Goal: Task Accomplishment & Management: Use online tool/utility

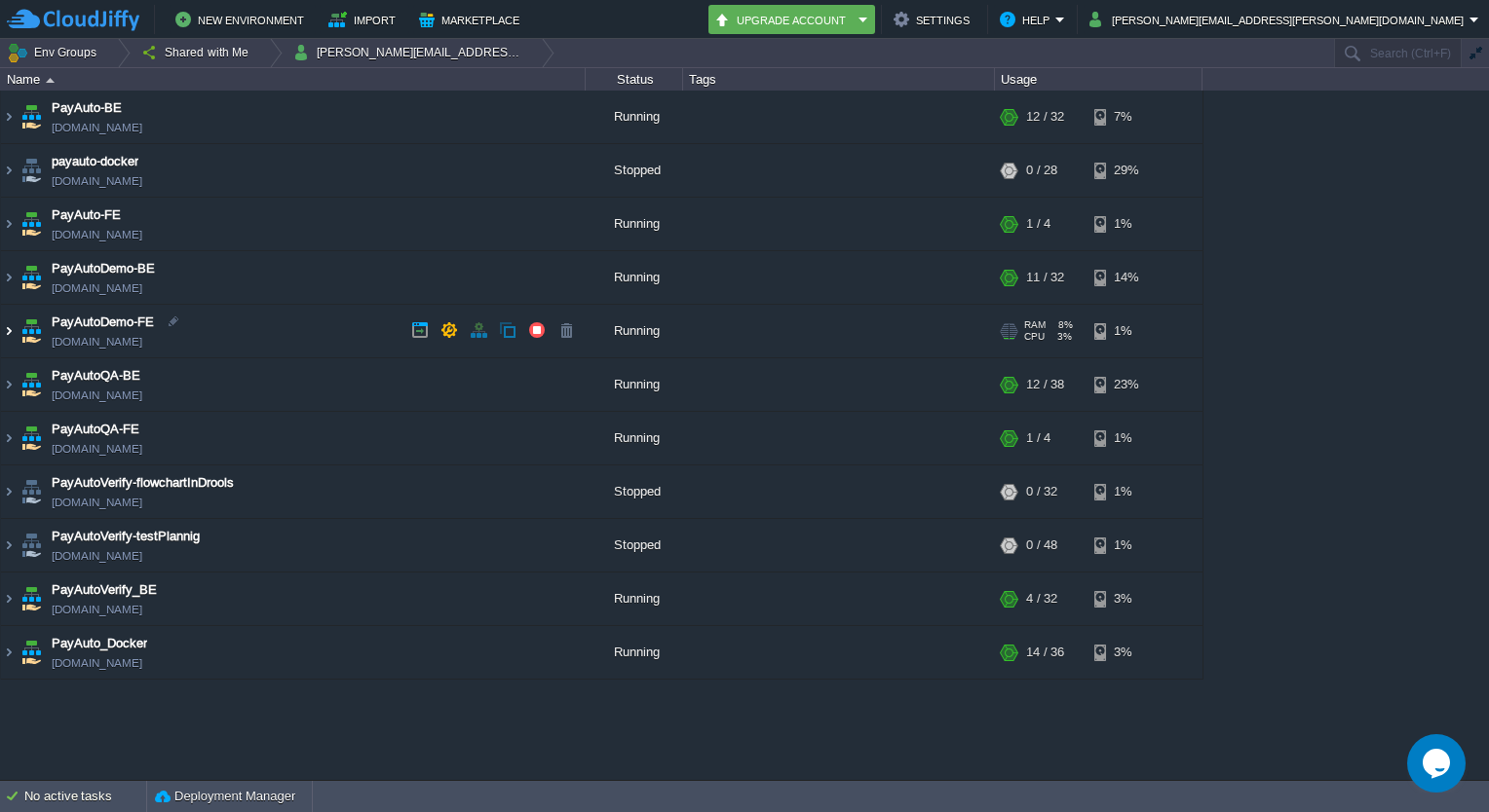
click at [6, 330] on img at bounding box center [9, 331] width 16 height 52
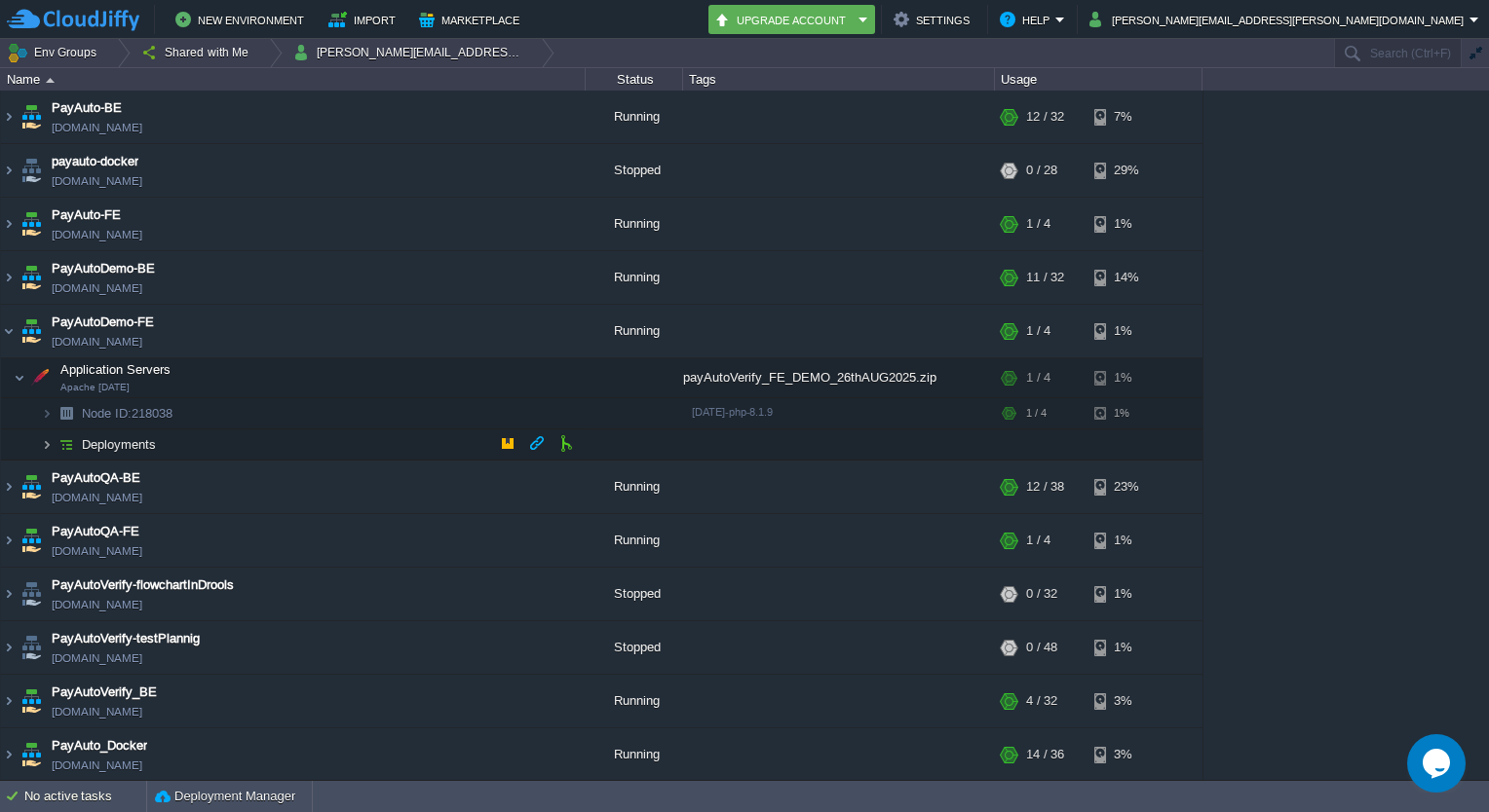
click at [46, 448] on img at bounding box center [46, 444] width 12 height 31
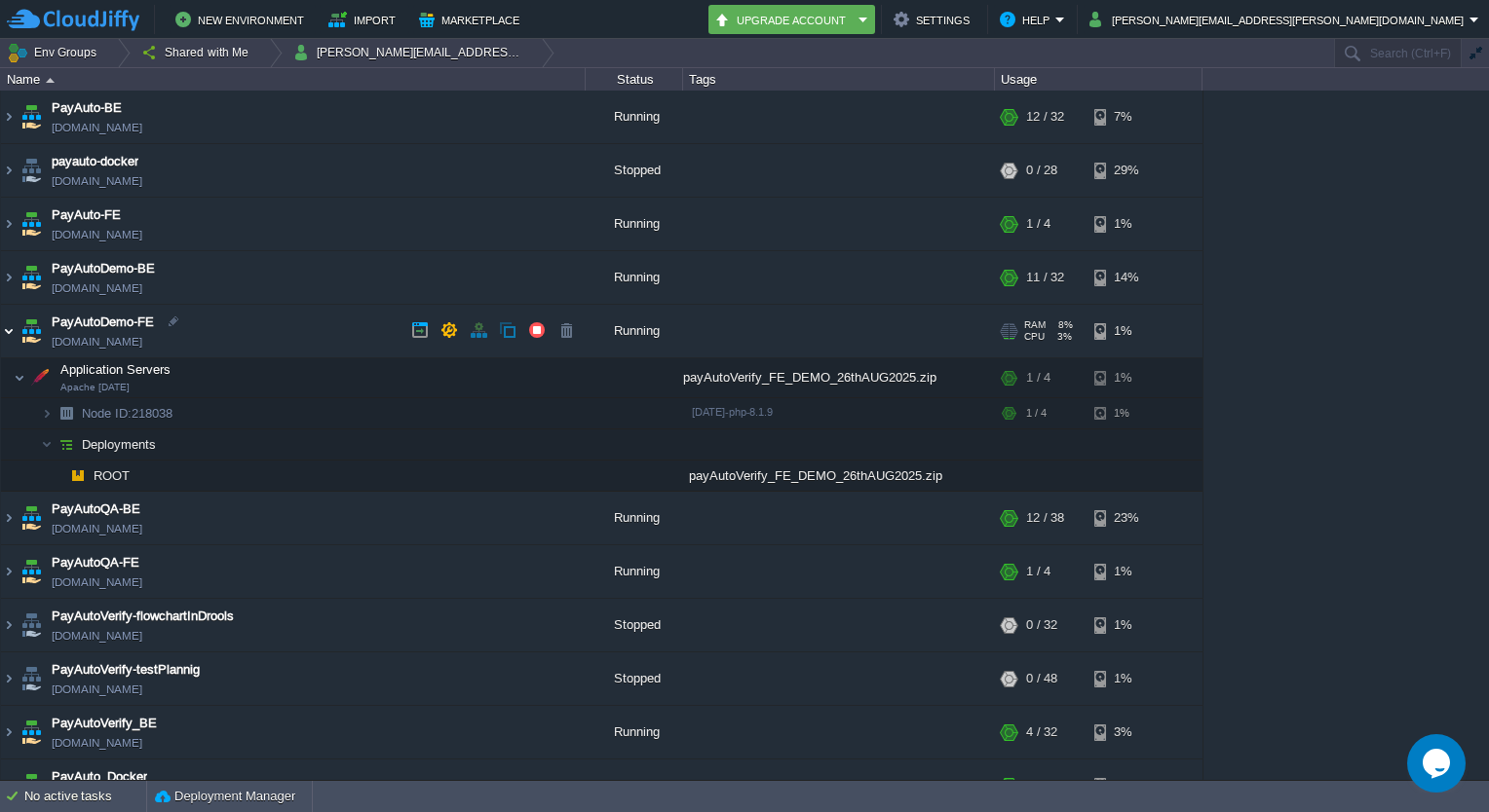
click at [4, 326] on img at bounding box center [9, 331] width 16 height 52
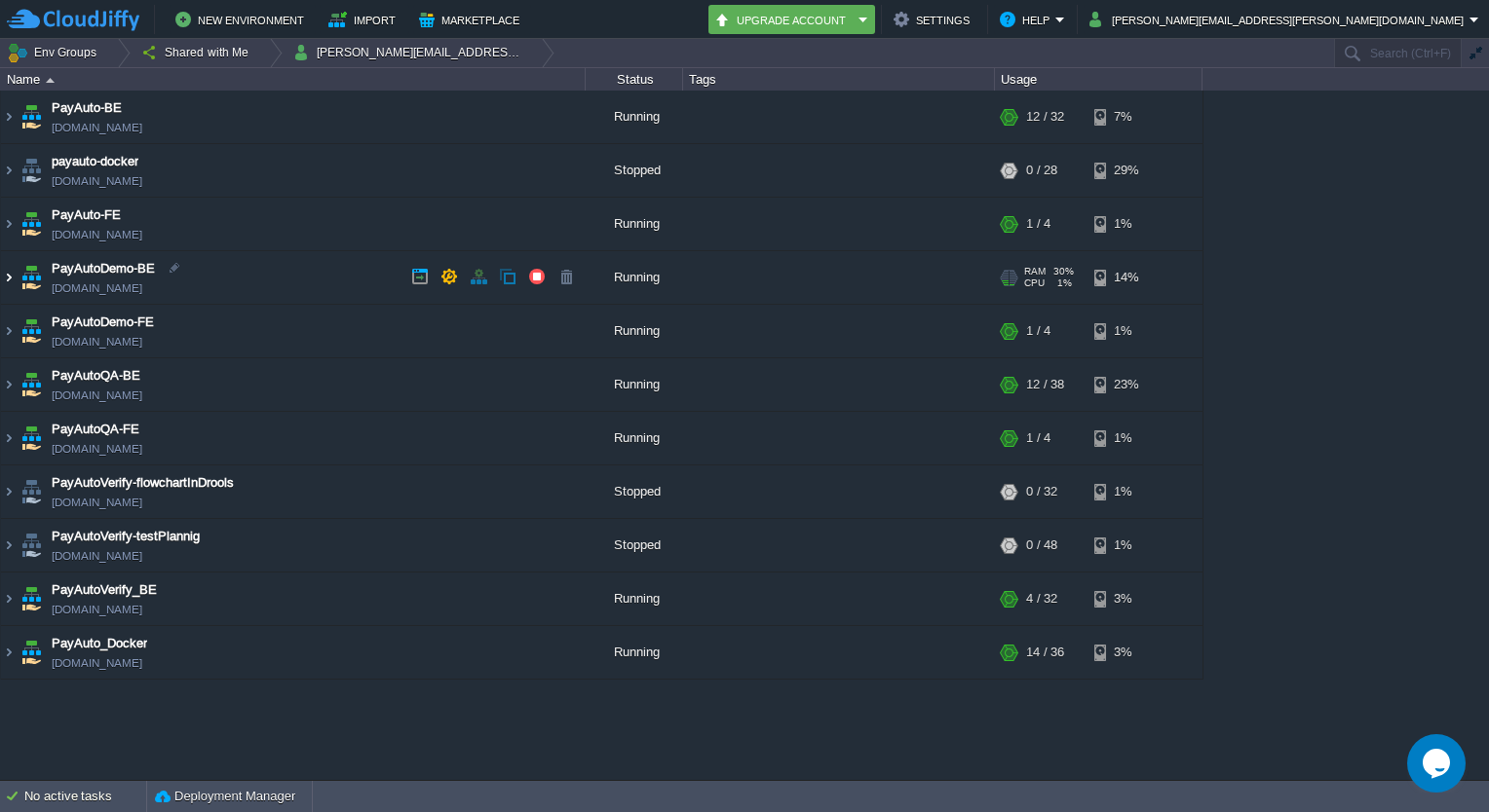
click at [12, 270] on img at bounding box center [9, 277] width 16 height 52
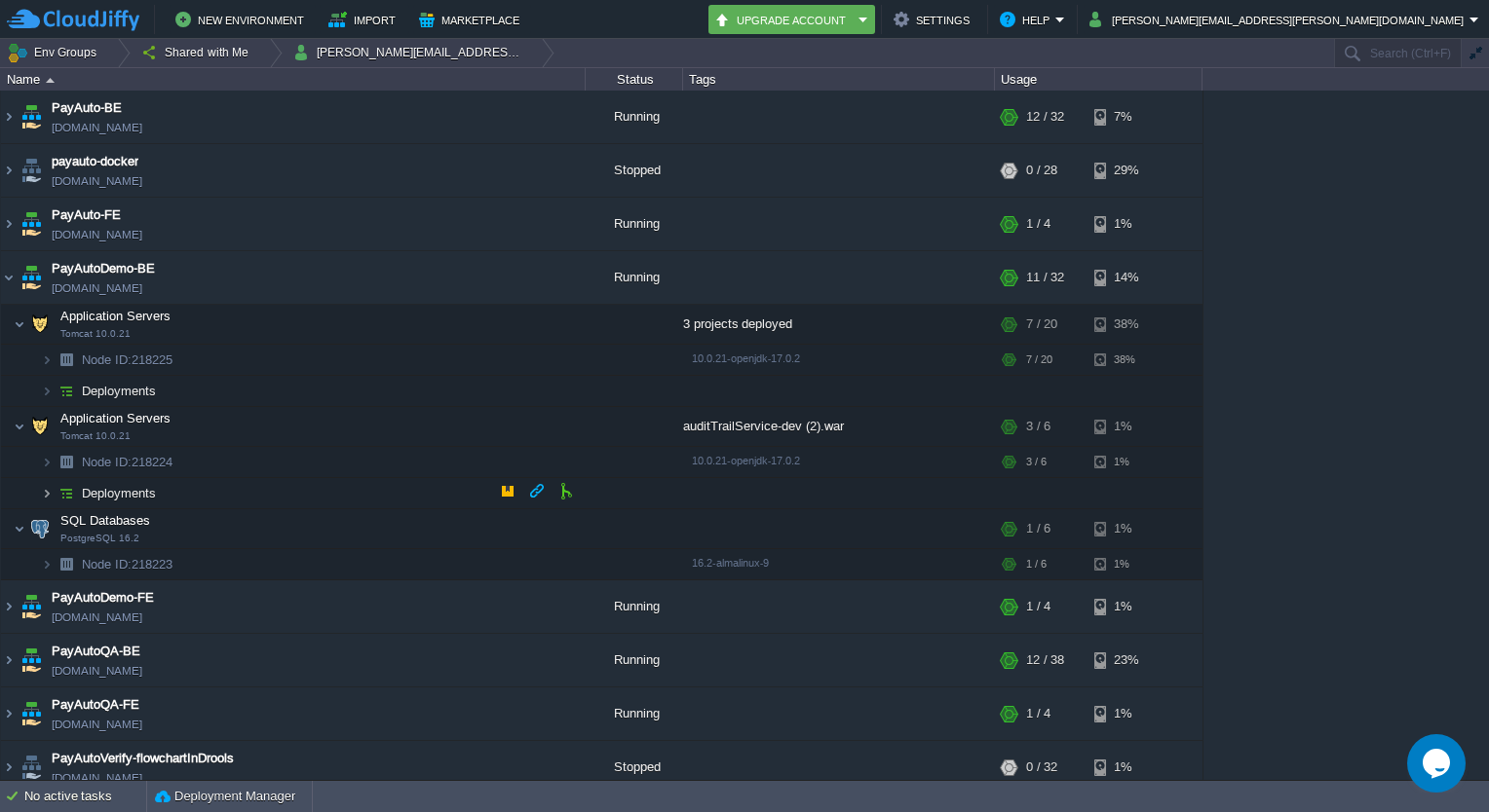
click at [47, 489] on img at bounding box center [46, 493] width 12 height 31
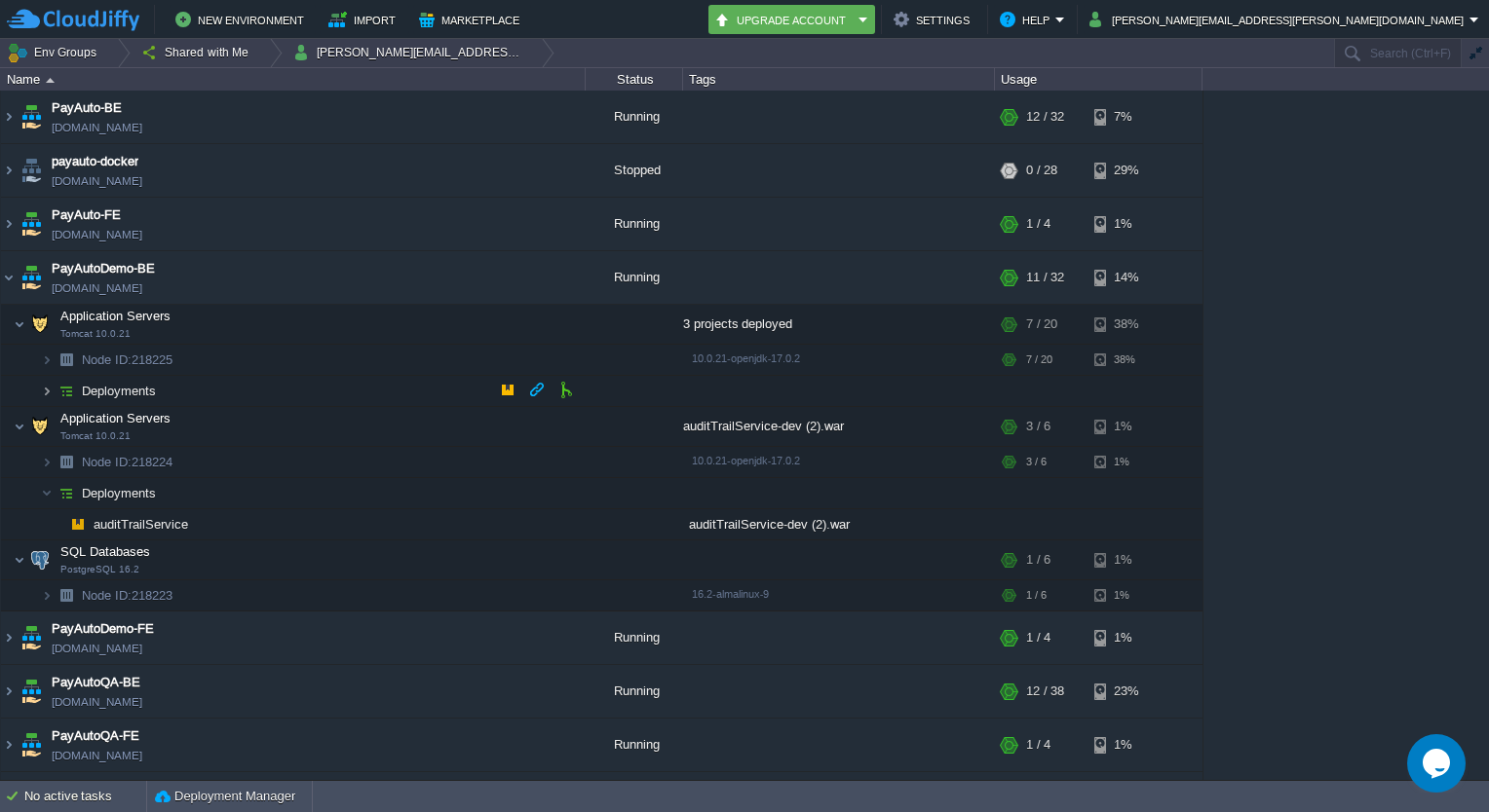
click at [46, 390] on img at bounding box center [46, 391] width 12 height 31
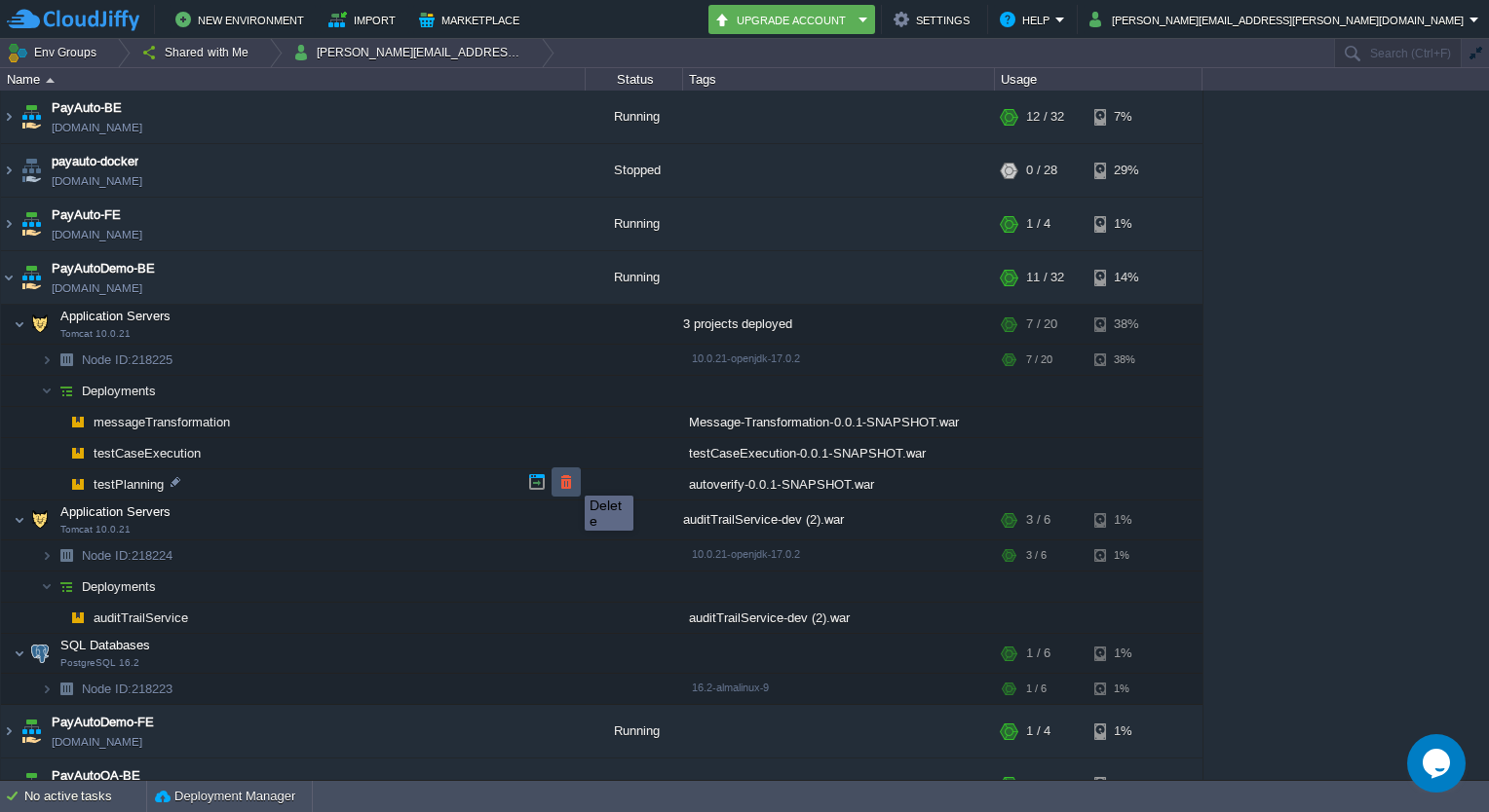
click at [570, 479] on button "button" at bounding box center [566, 482] width 18 height 18
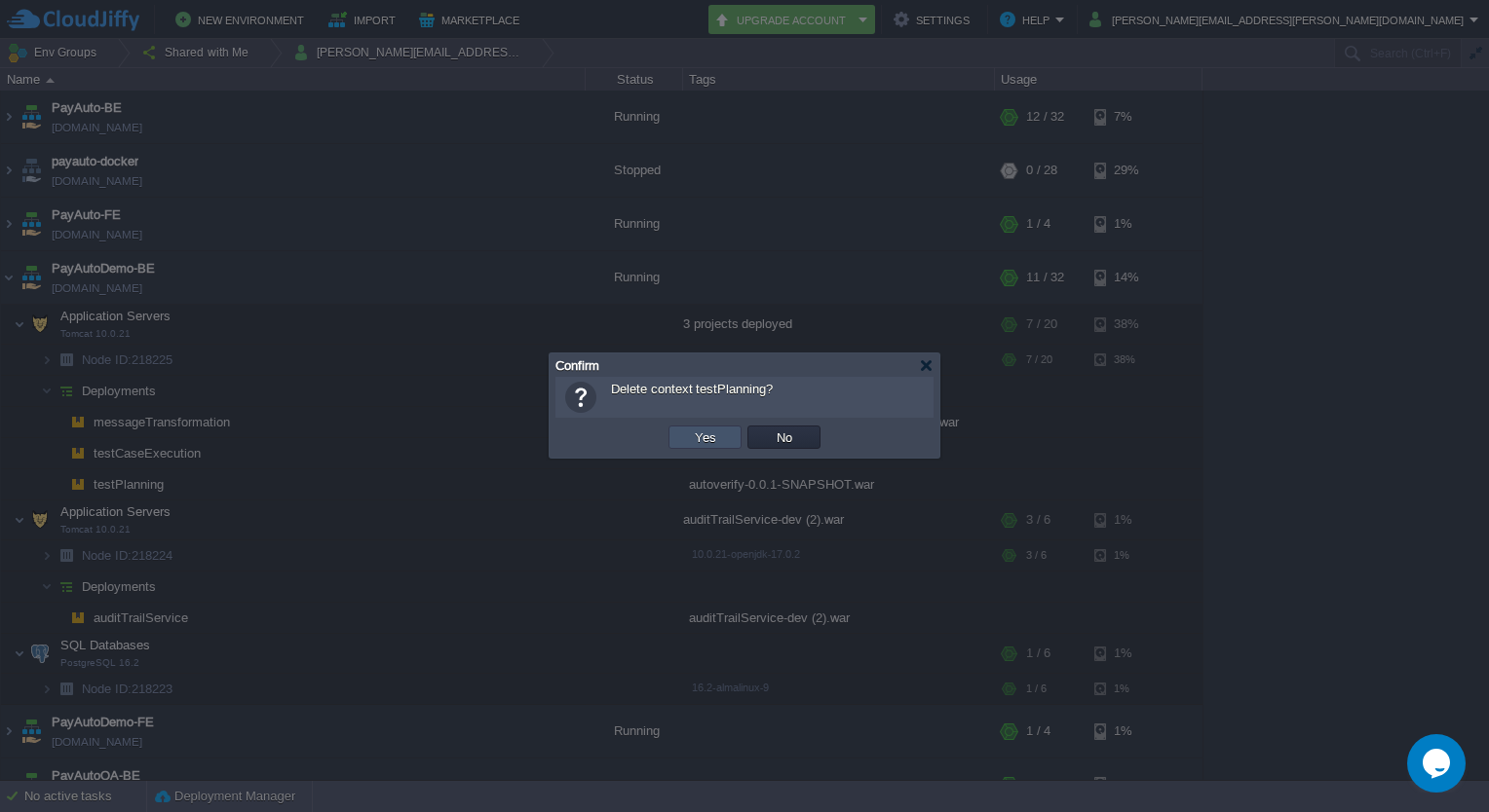
click at [705, 440] on button "Yes" at bounding box center [706, 437] width 34 height 18
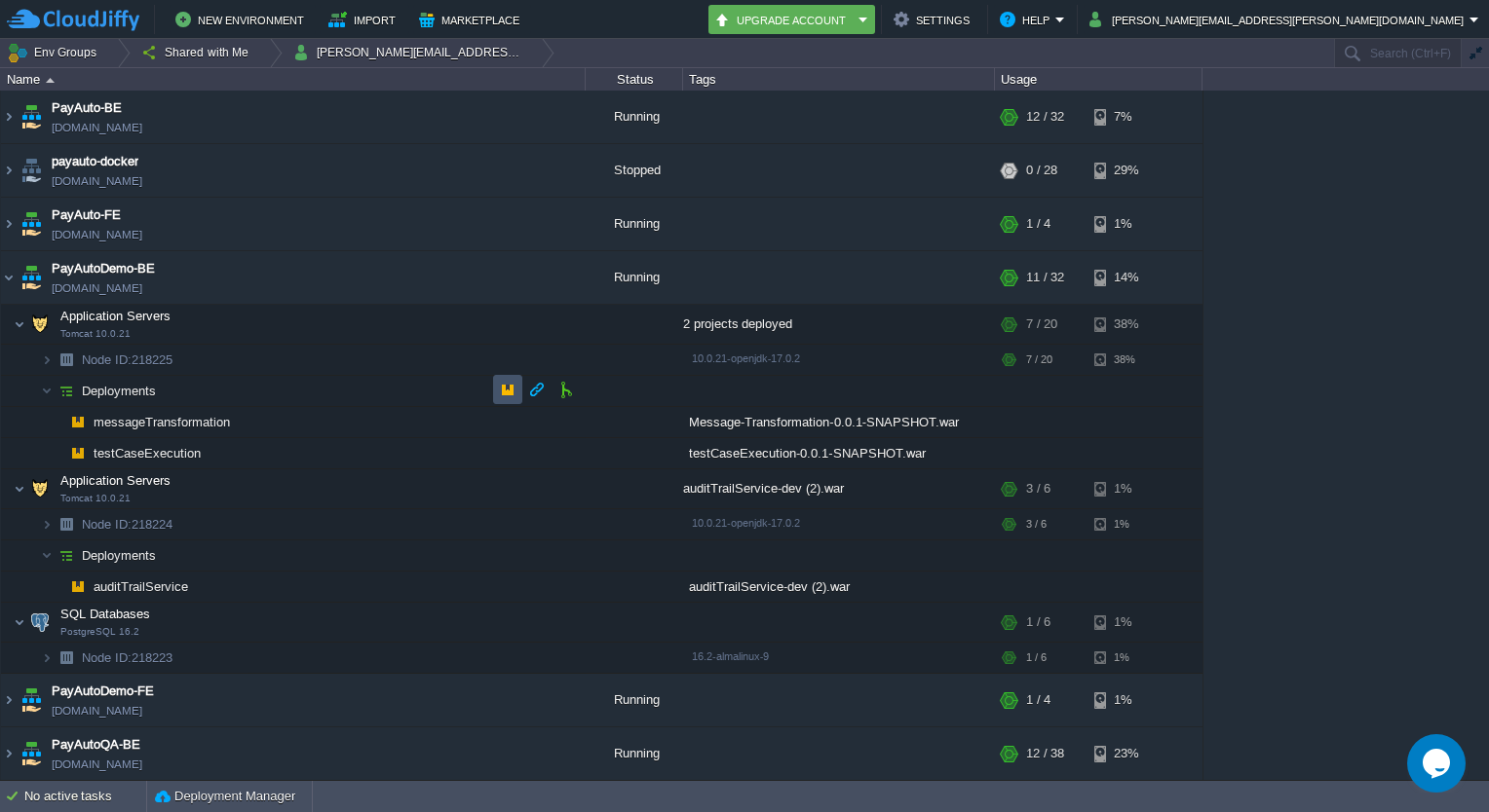
click at [508, 387] on button "button" at bounding box center [508, 390] width 18 height 18
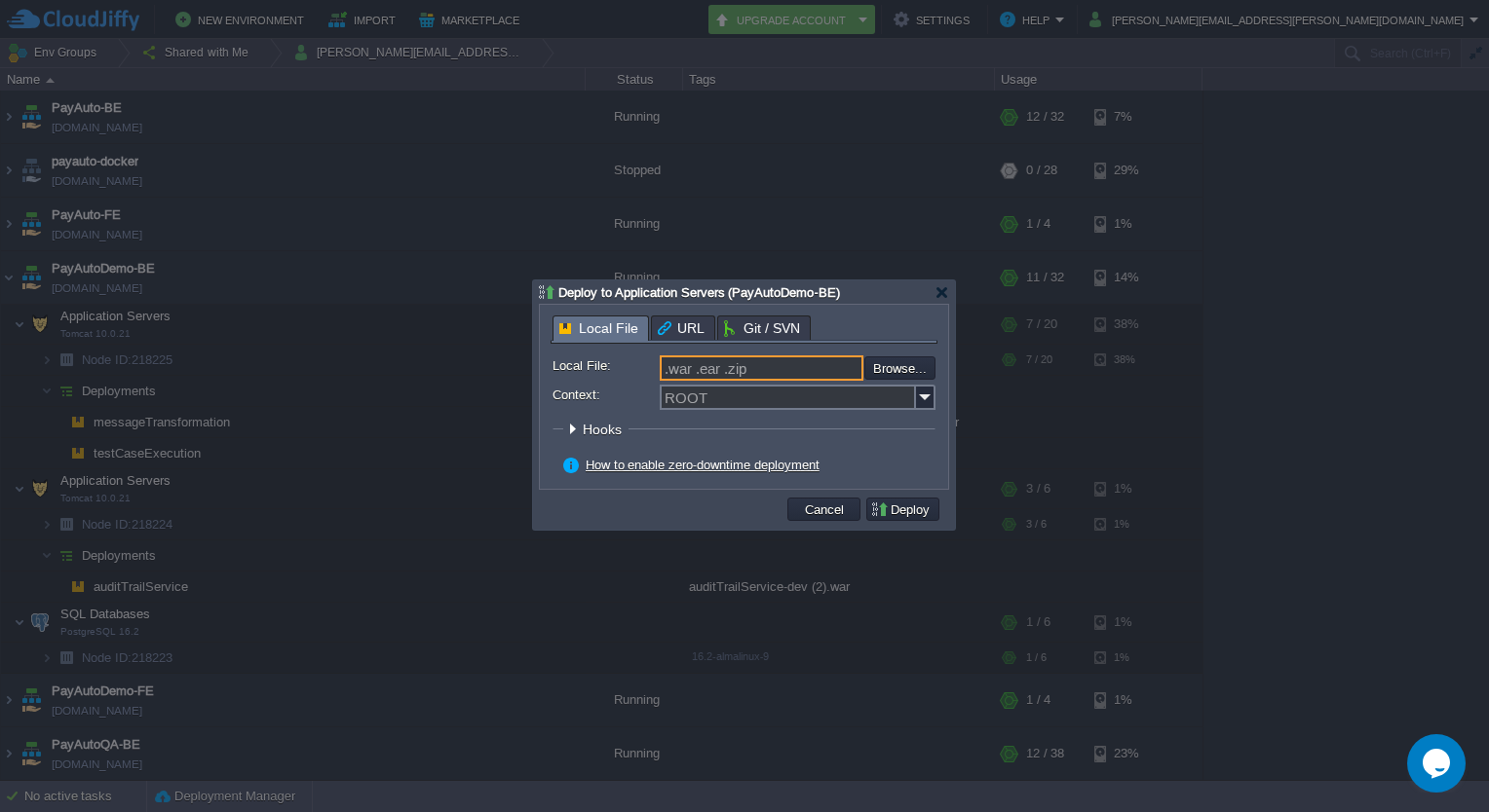
click at [753, 375] on input ".war .ear .zip" at bounding box center [761, 368] width 203 height 26
click at [740, 392] on input "Context:" at bounding box center [787, 398] width 257 height 26
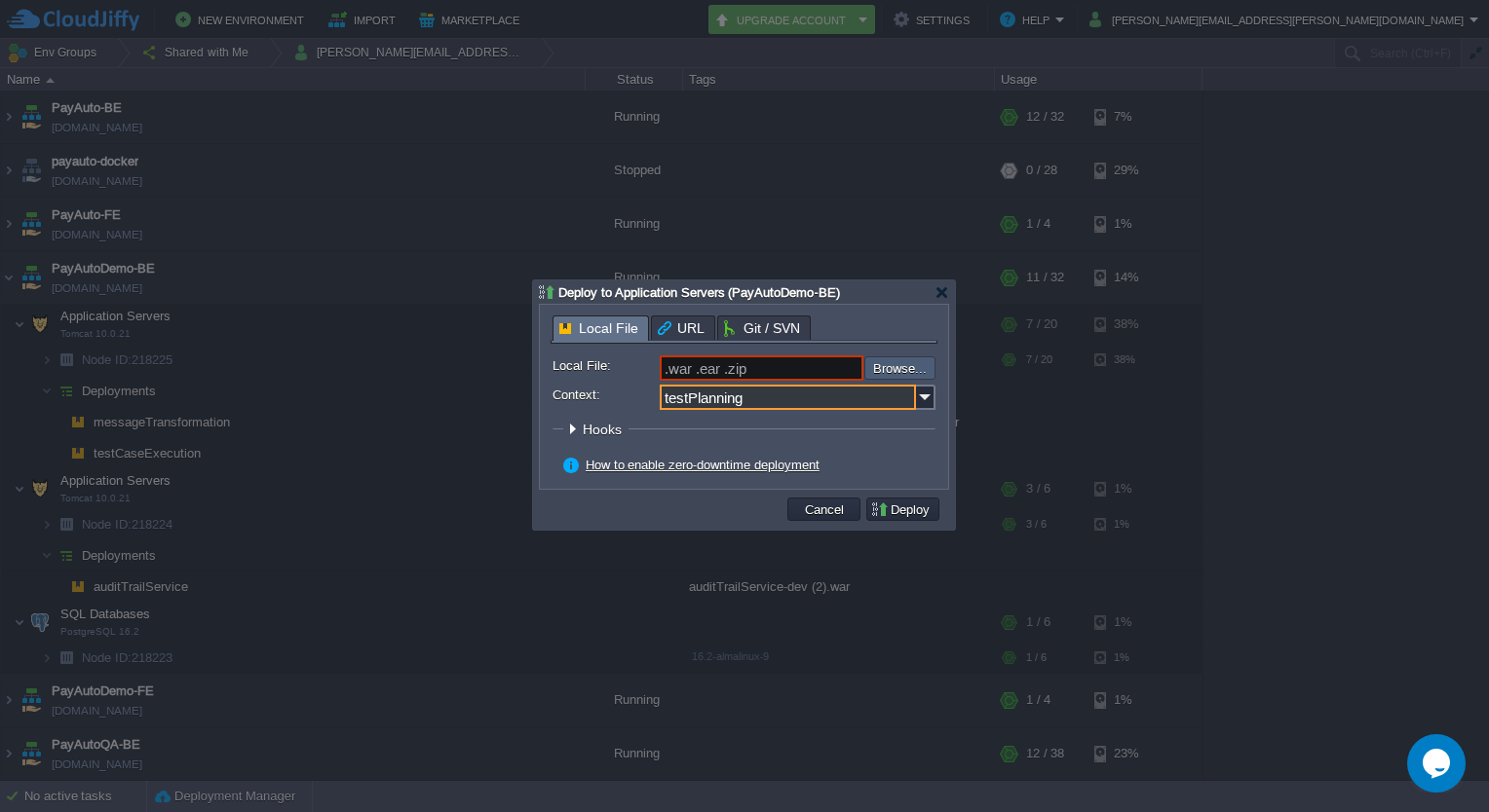
type input "testPlanning"
click at [890, 373] on input "file" at bounding box center [812, 368] width 247 height 24
type input "C:\fakepath\autoverify-0.0.1-SNAPSHOT.war"
type input "autoverify-0.0.1-SNAPSHOT.war"
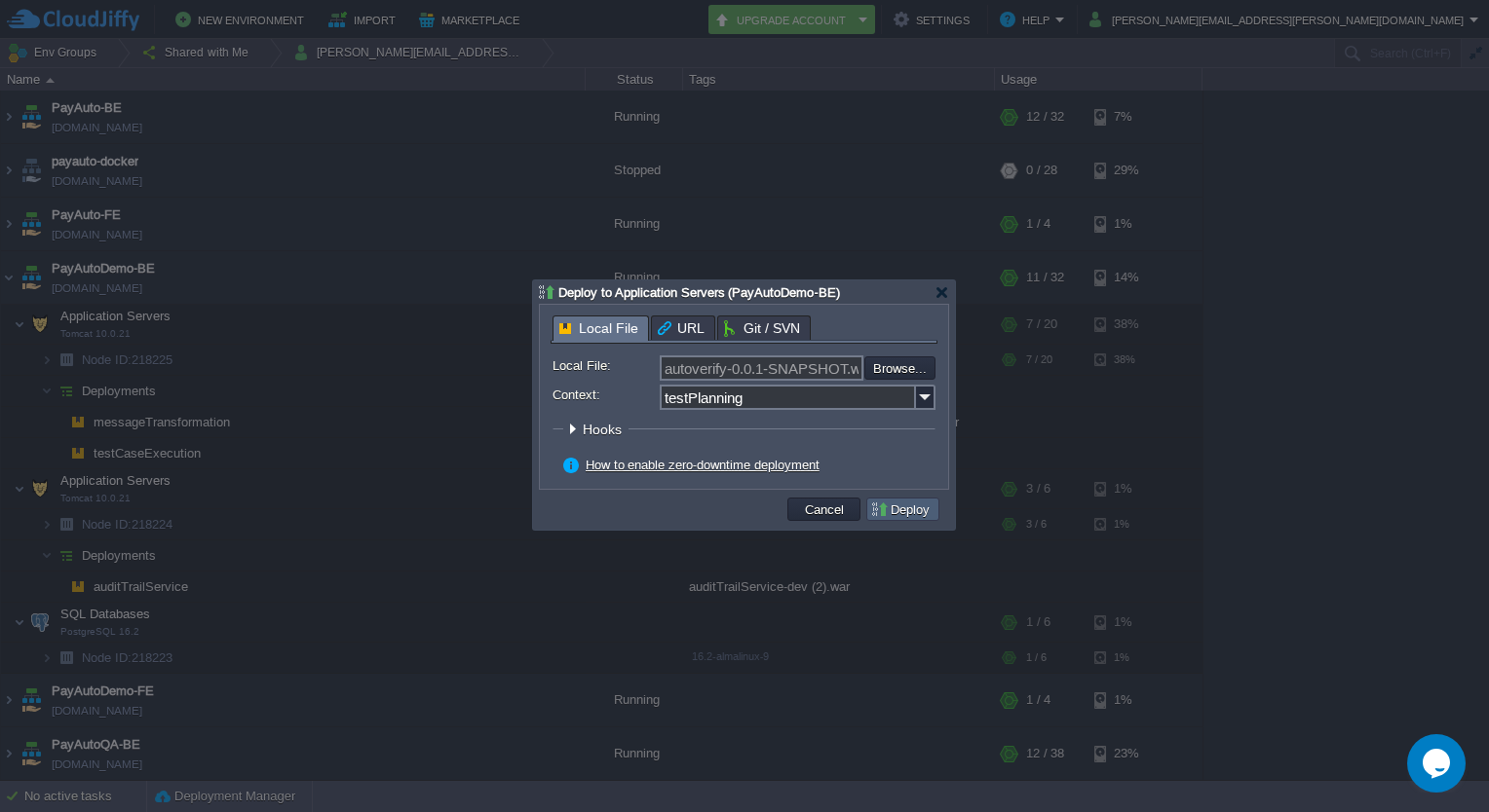
click at [897, 499] on td "Deploy" at bounding box center [903, 510] width 73 height 24
